Goal: Learn about a topic

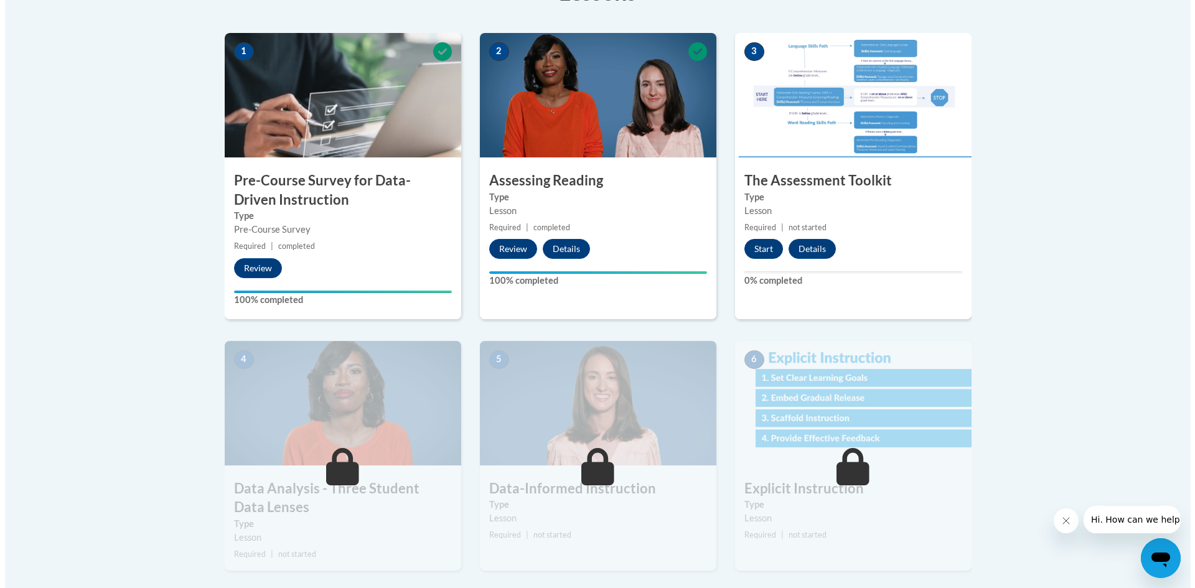
scroll to position [373, 0]
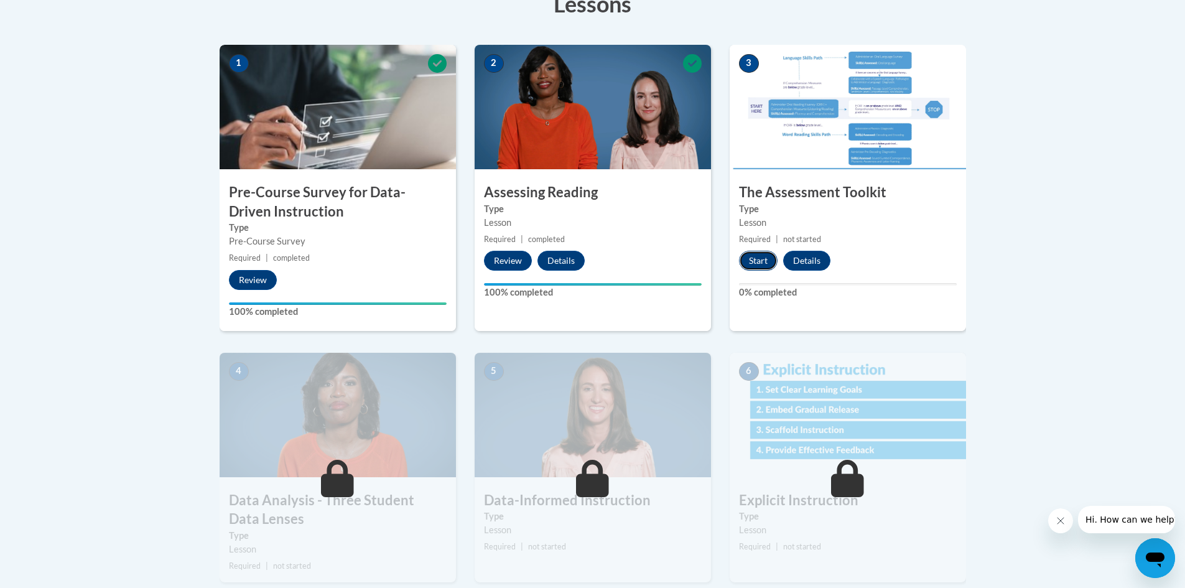
click at [753, 261] on button "Start" at bounding box center [758, 261] width 39 height 20
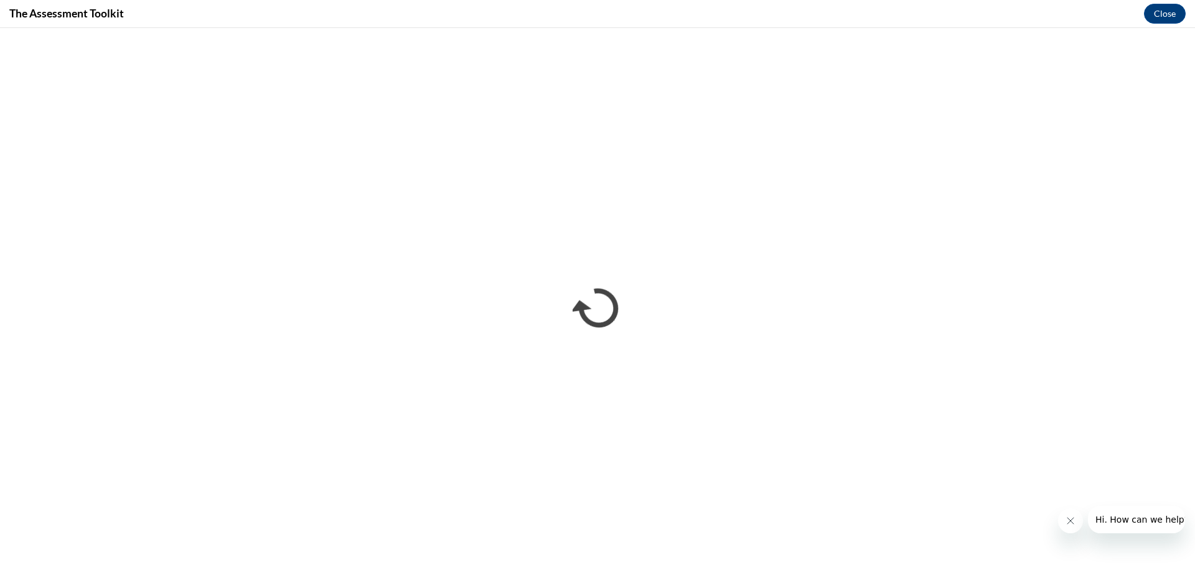
scroll to position [0, 0]
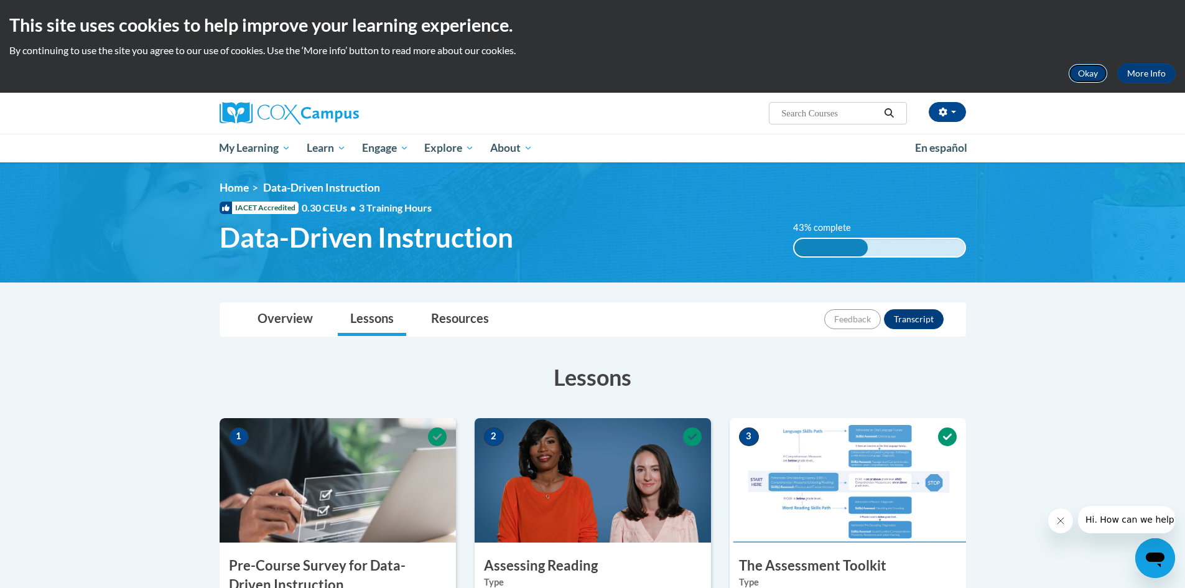
click at [1088, 75] on button "Okay" at bounding box center [1088, 73] width 40 height 20
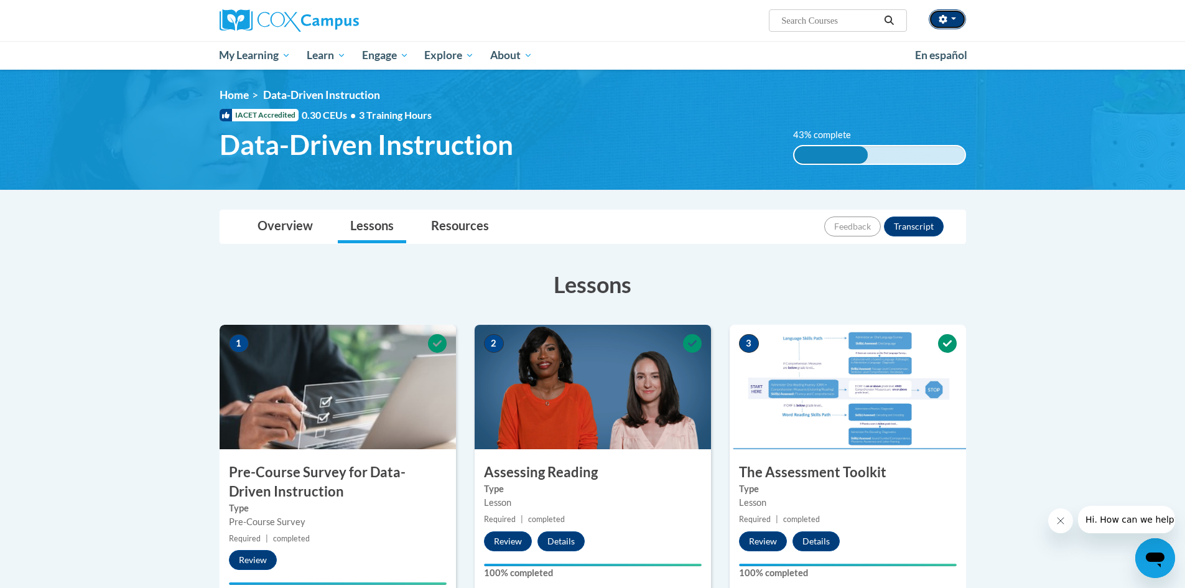
click at [948, 23] on button "button" at bounding box center [947, 19] width 37 height 20
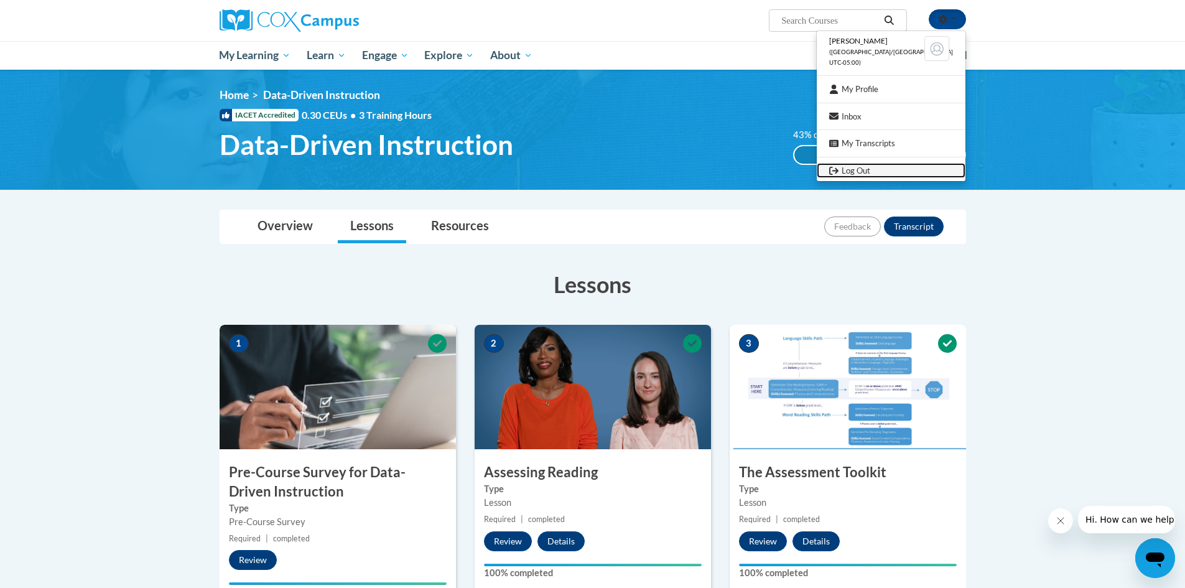
click at [886, 167] on link "Log Out" at bounding box center [891, 171] width 149 height 16
